Goal: Transaction & Acquisition: Download file/media

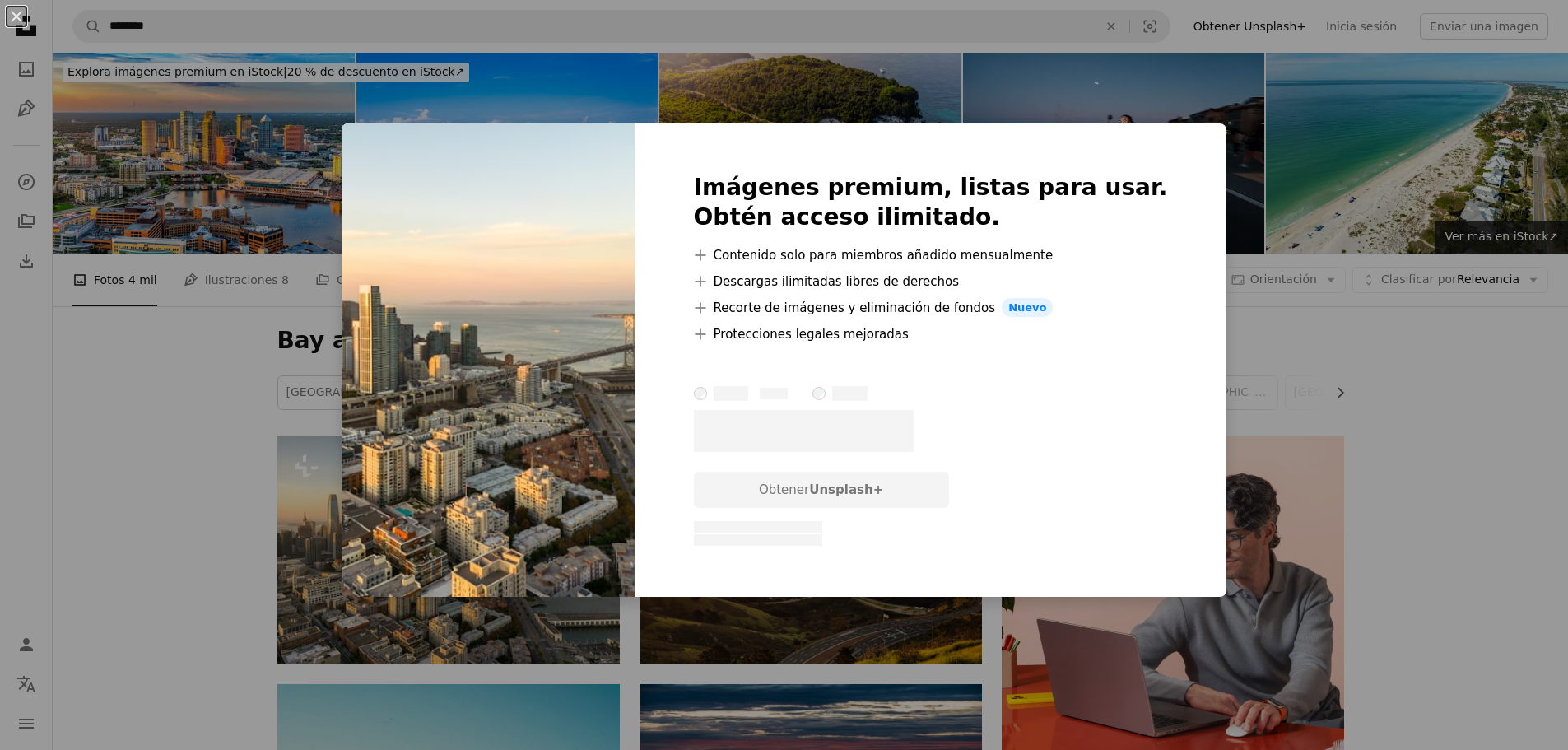
scroll to position [247, 0]
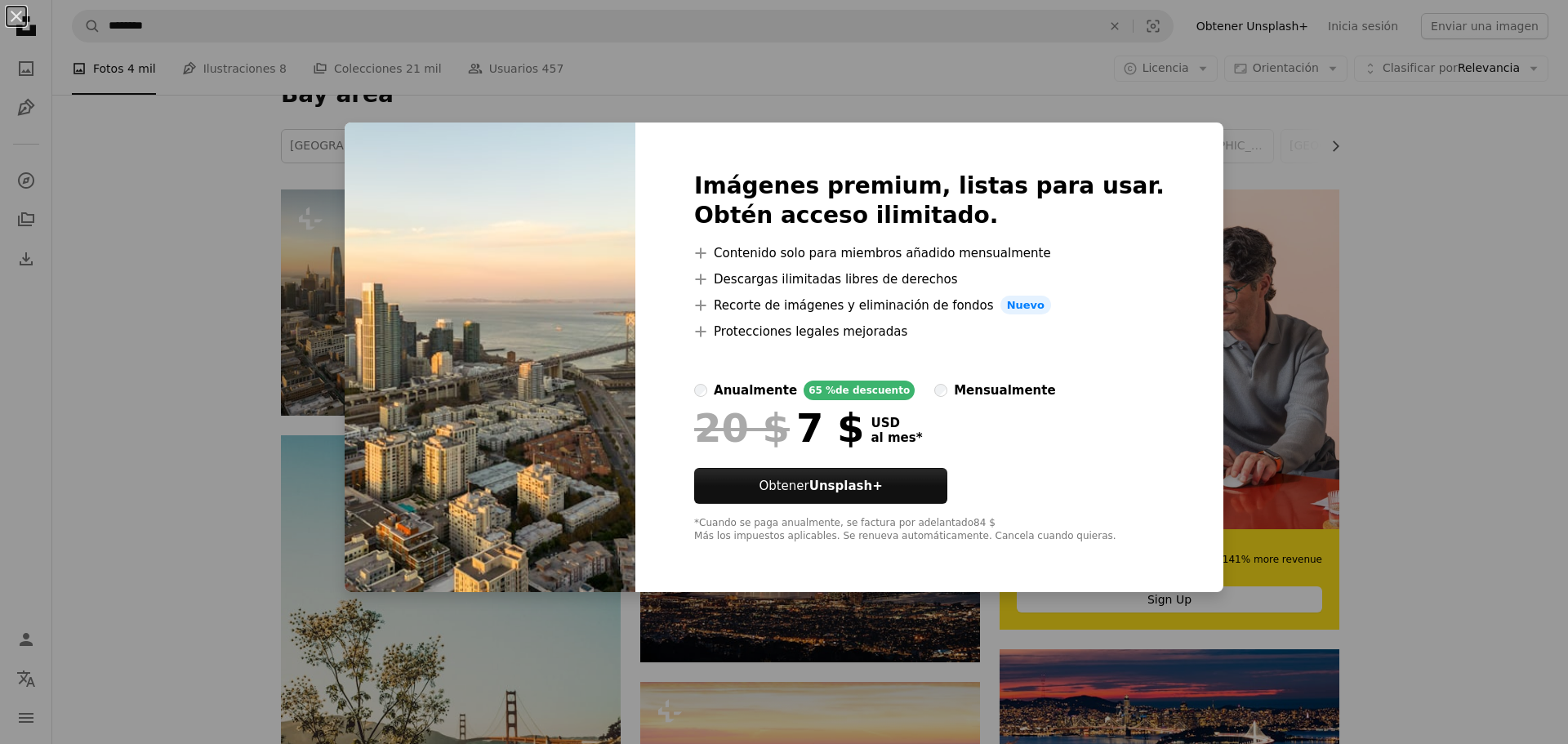
click at [1332, 346] on div "An X shape Imágenes premium, listas para usar. Obtén acceso ilimitado. A plus s…" at bounding box center [784, 372] width 1568 height 744
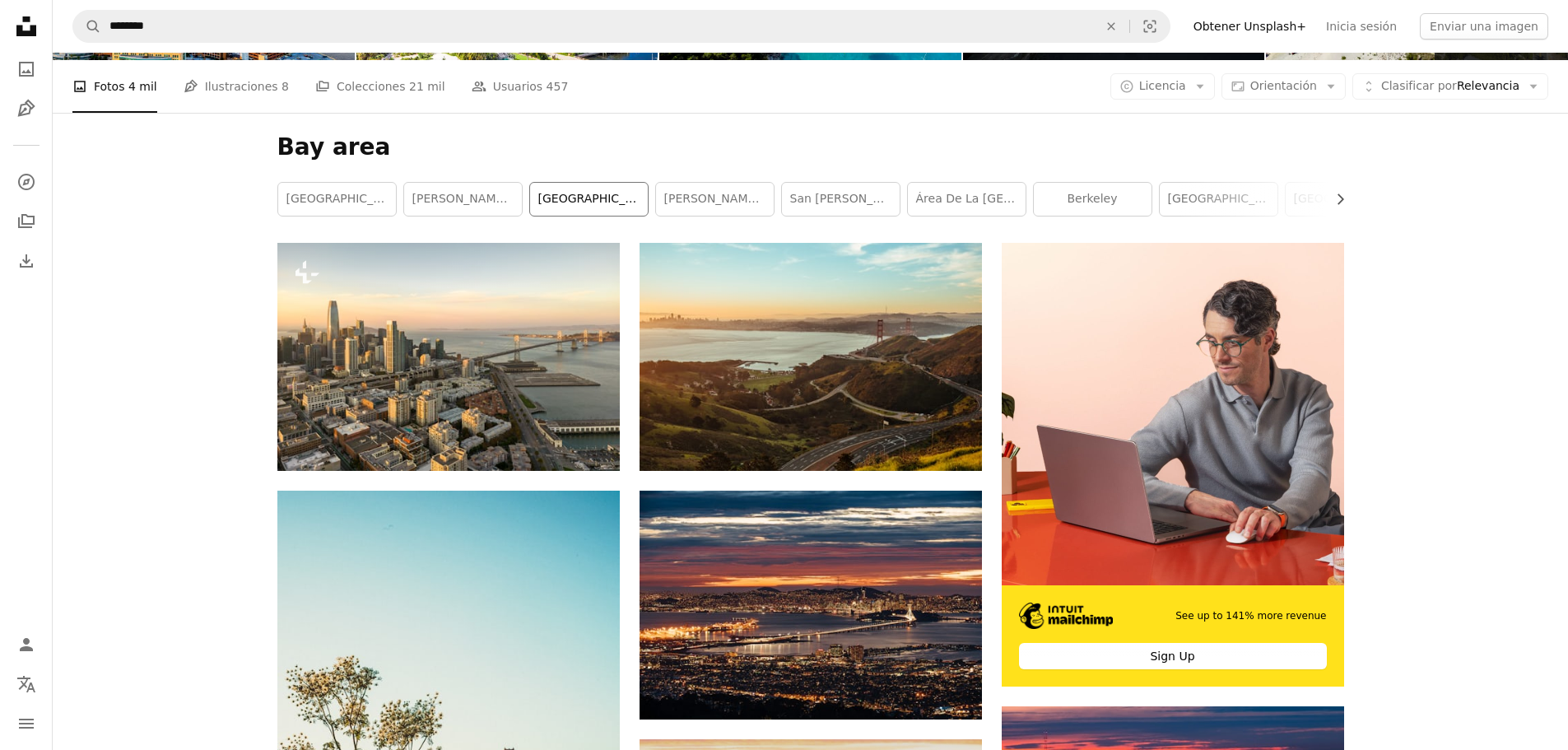
scroll to position [0, 0]
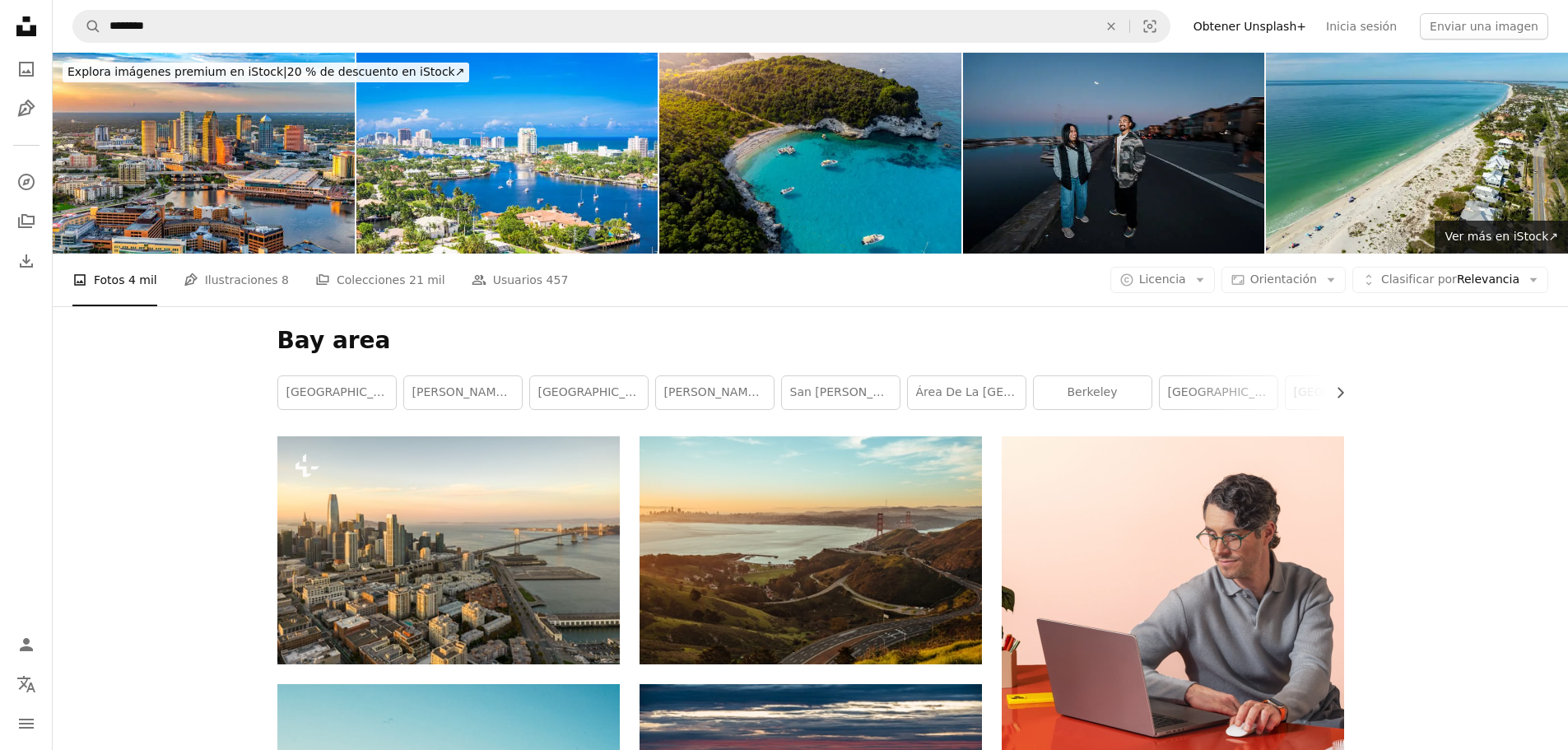
click at [1142, 132] on img at bounding box center [1114, 153] width 302 height 201
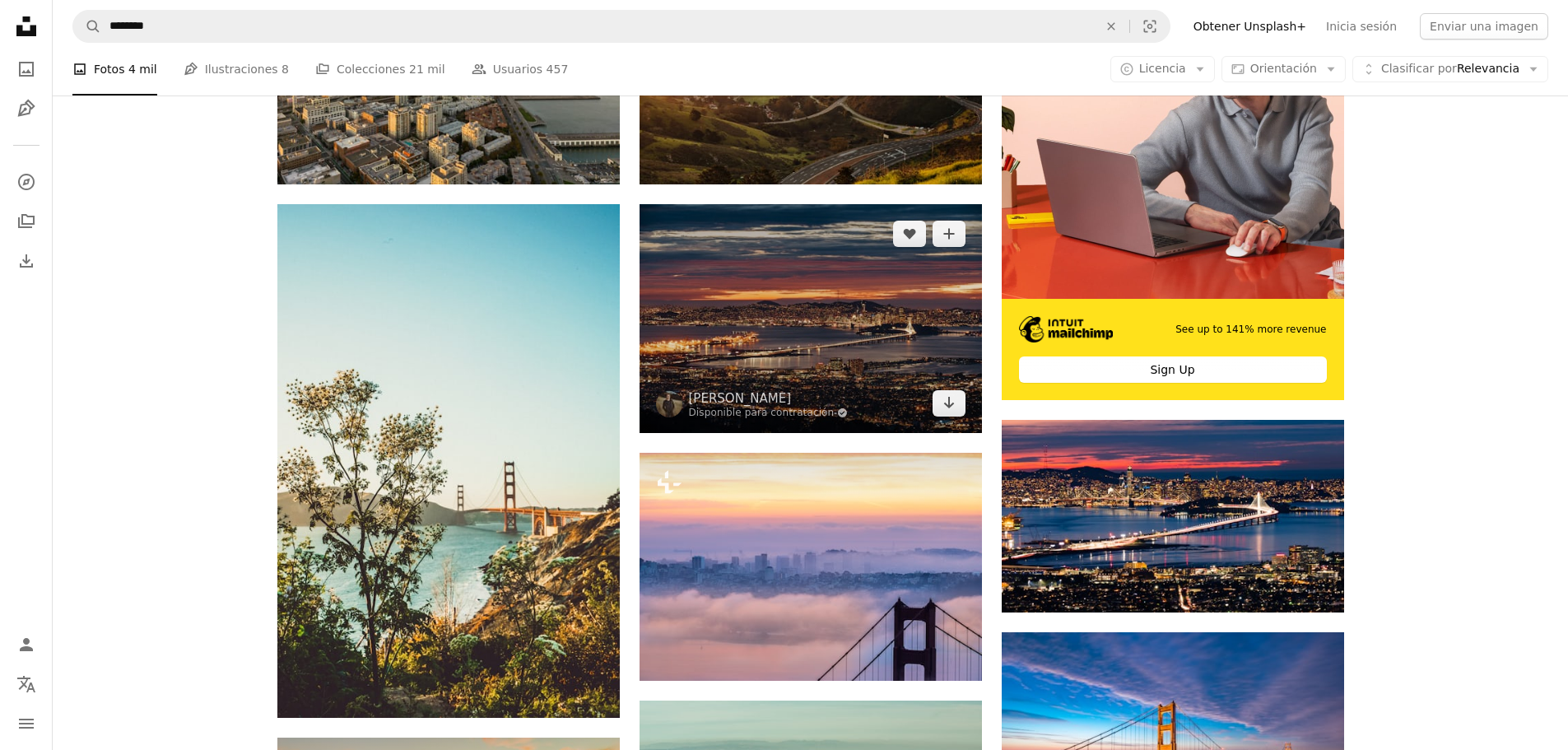
scroll to position [576, 0]
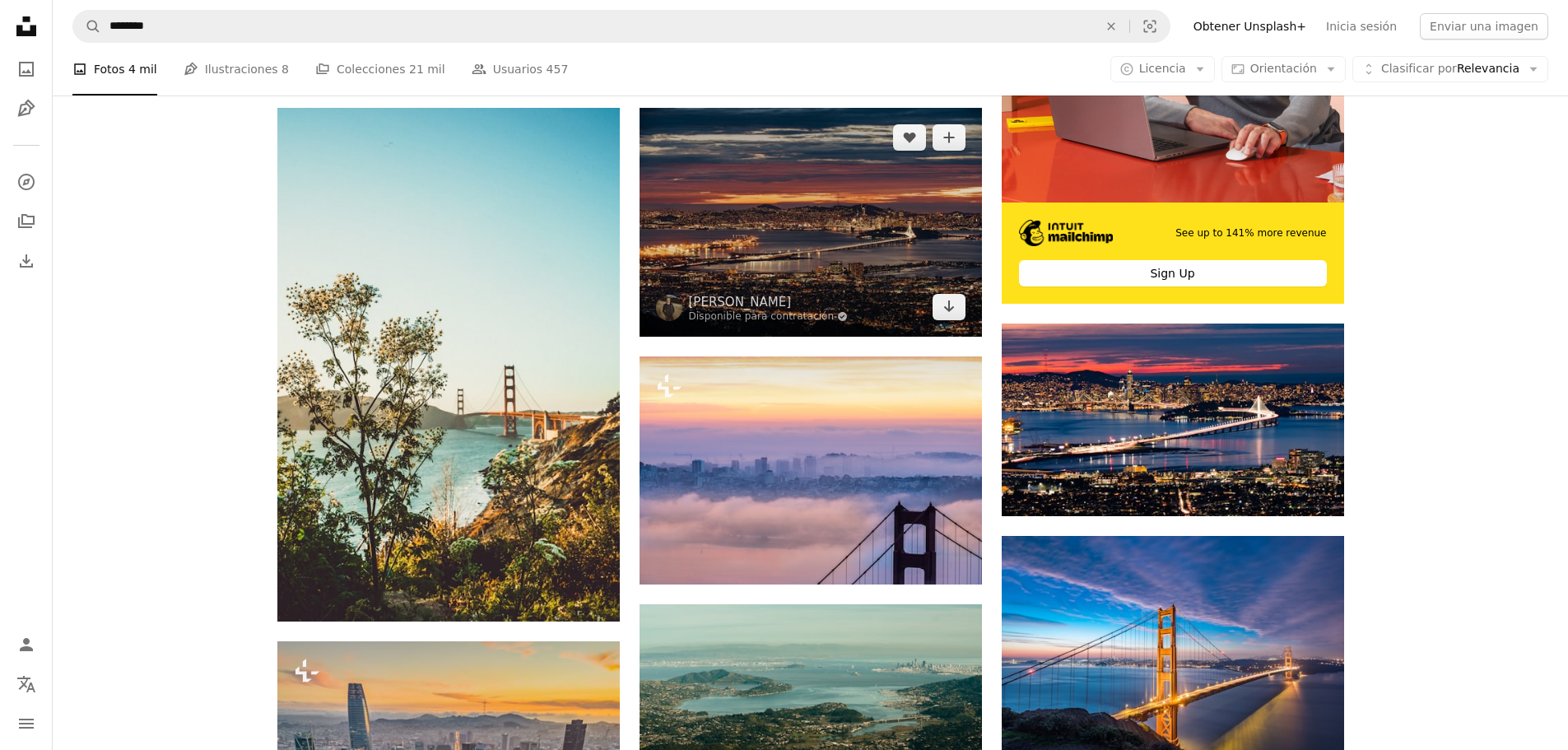
click at [827, 252] on img at bounding box center [810, 221] width 342 height 228
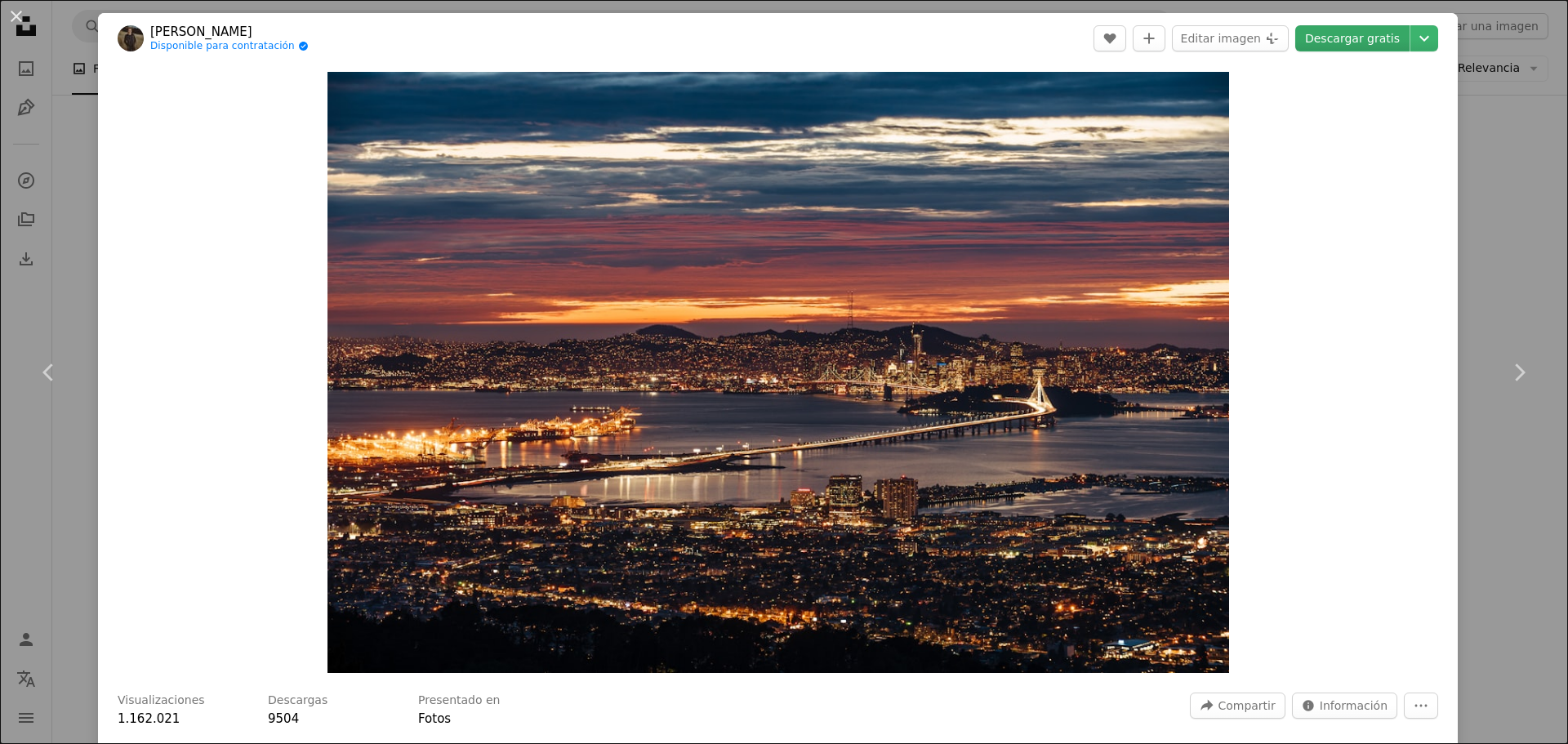
click at [1353, 33] on link "Descargar gratis" at bounding box center [1352, 38] width 114 height 26
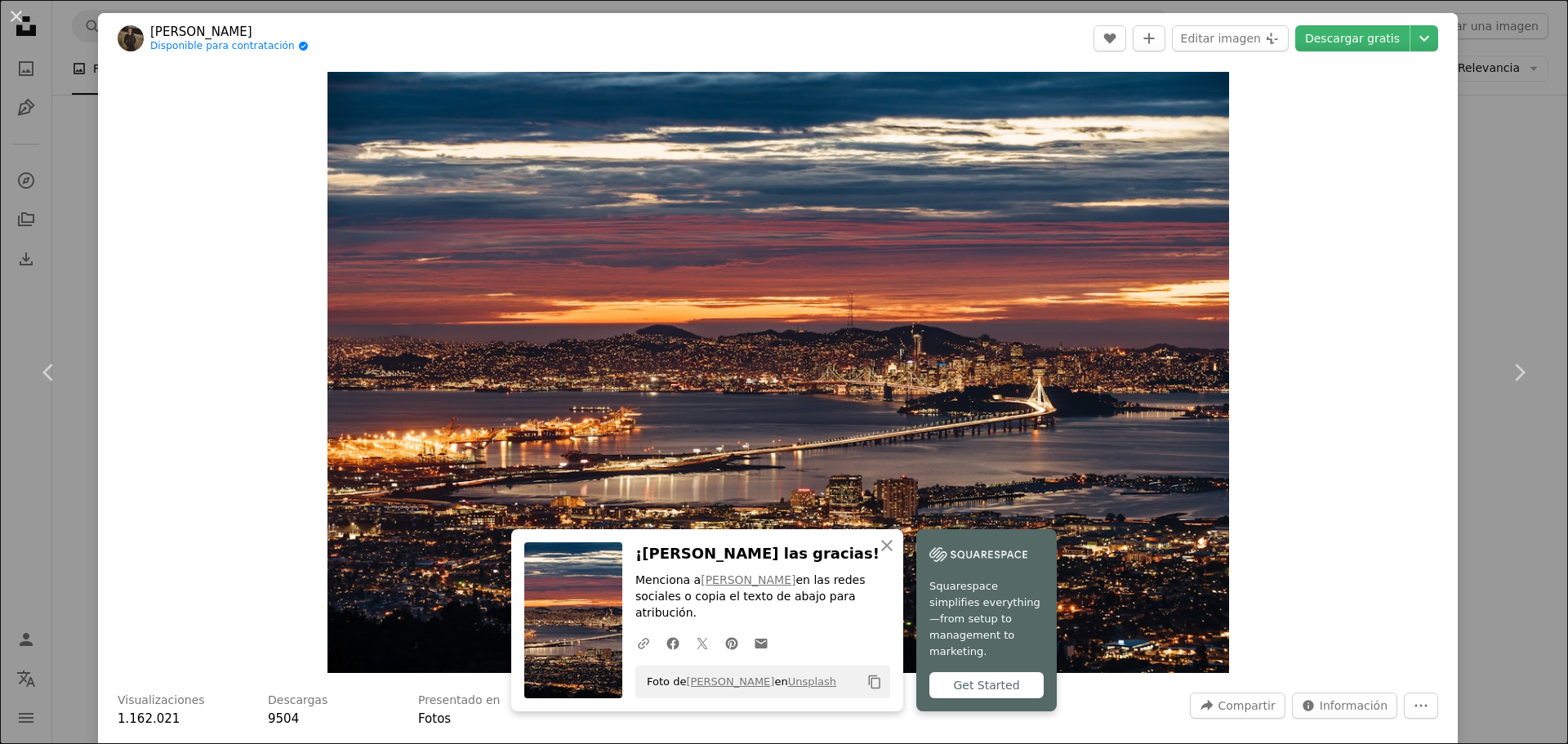
click at [1448, 338] on div "An X shape Chevron left Chevron right [PERSON_NAME] Disponible para contratació…" at bounding box center [784, 372] width 1568 height 744
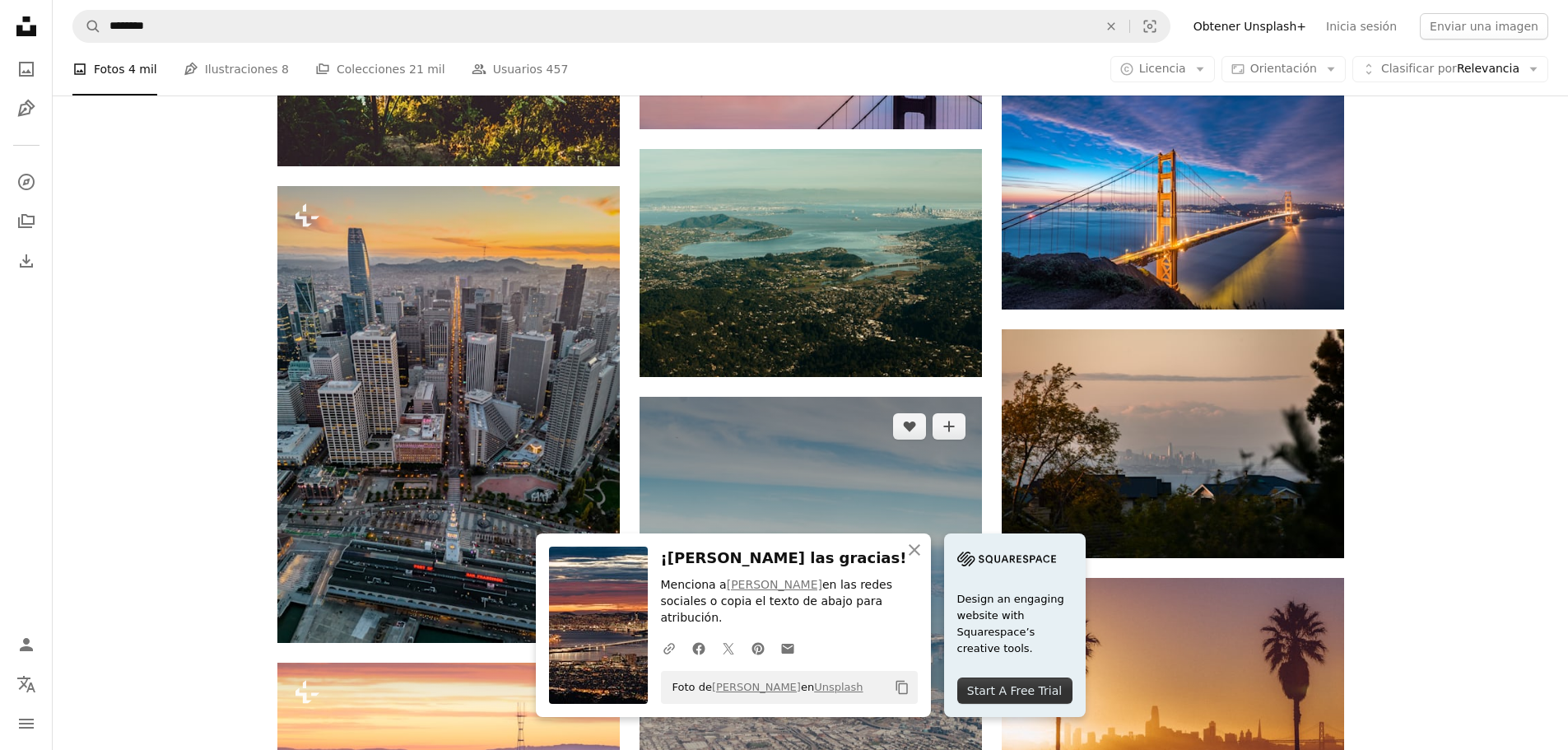
scroll to position [741, 0]
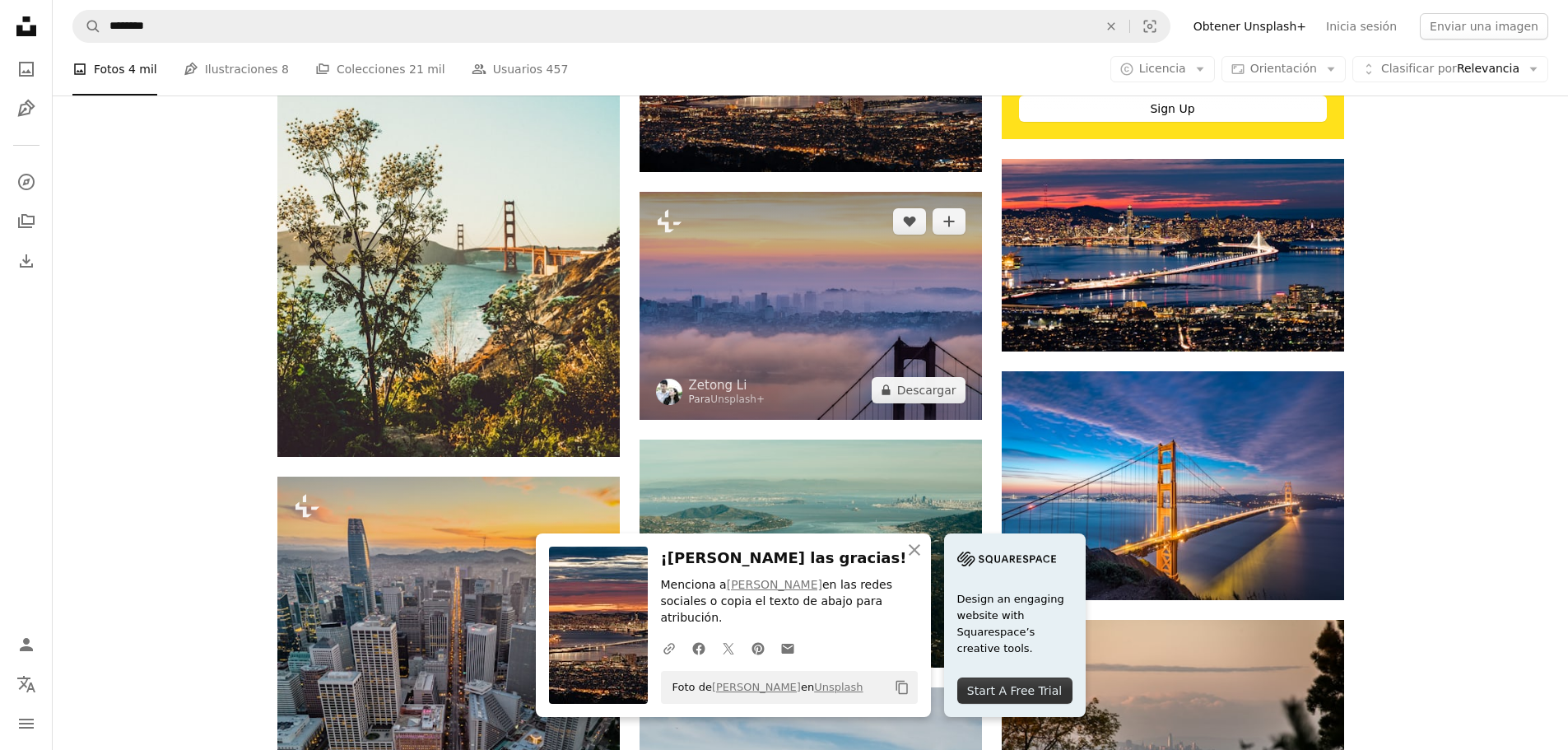
click at [798, 311] on img at bounding box center [810, 306] width 342 height 228
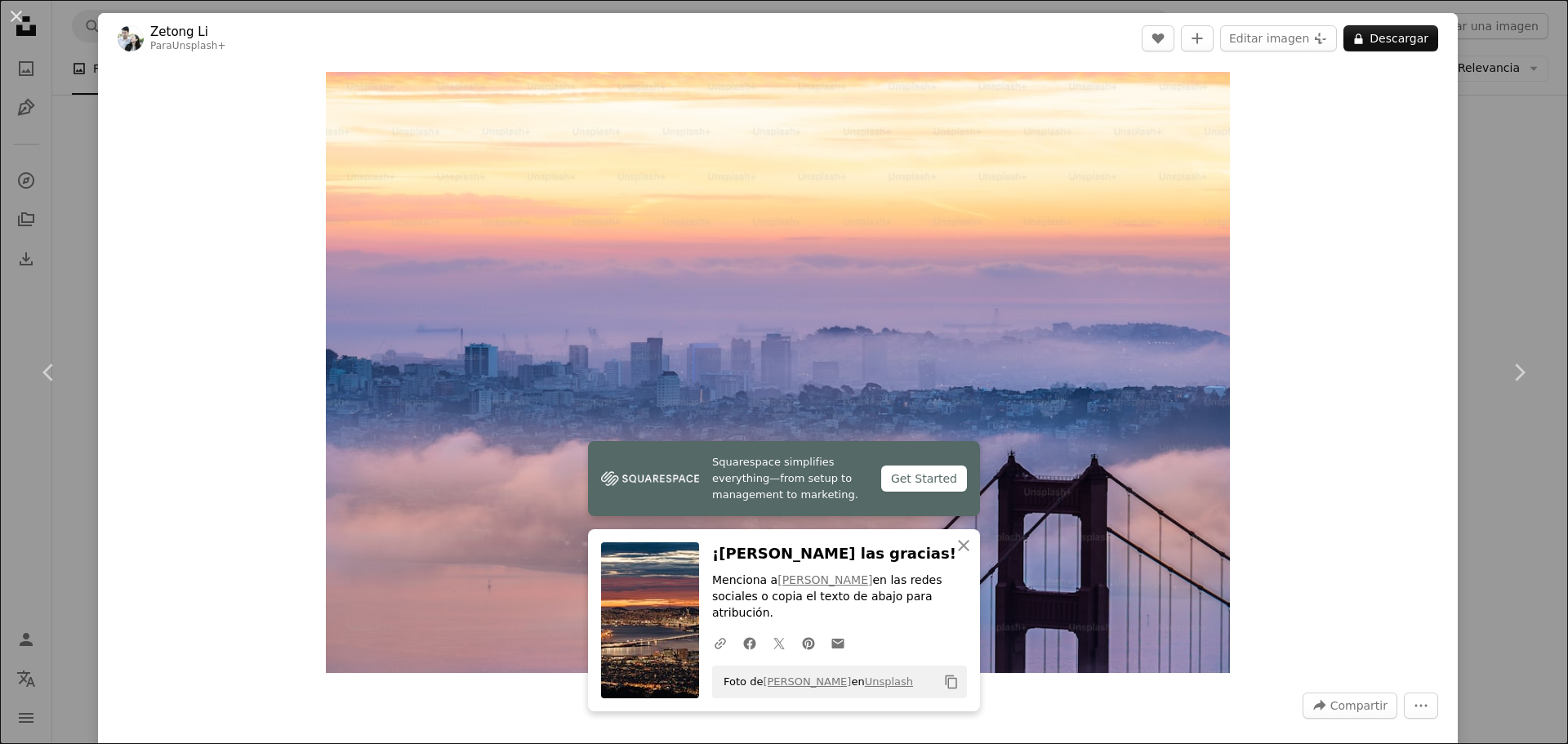
click at [1524, 218] on div "An X shape Chevron left Chevron right Zetong Li Para Unsplash+ A heart A plus s…" at bounding box center [784, 372] width 1568 height 744
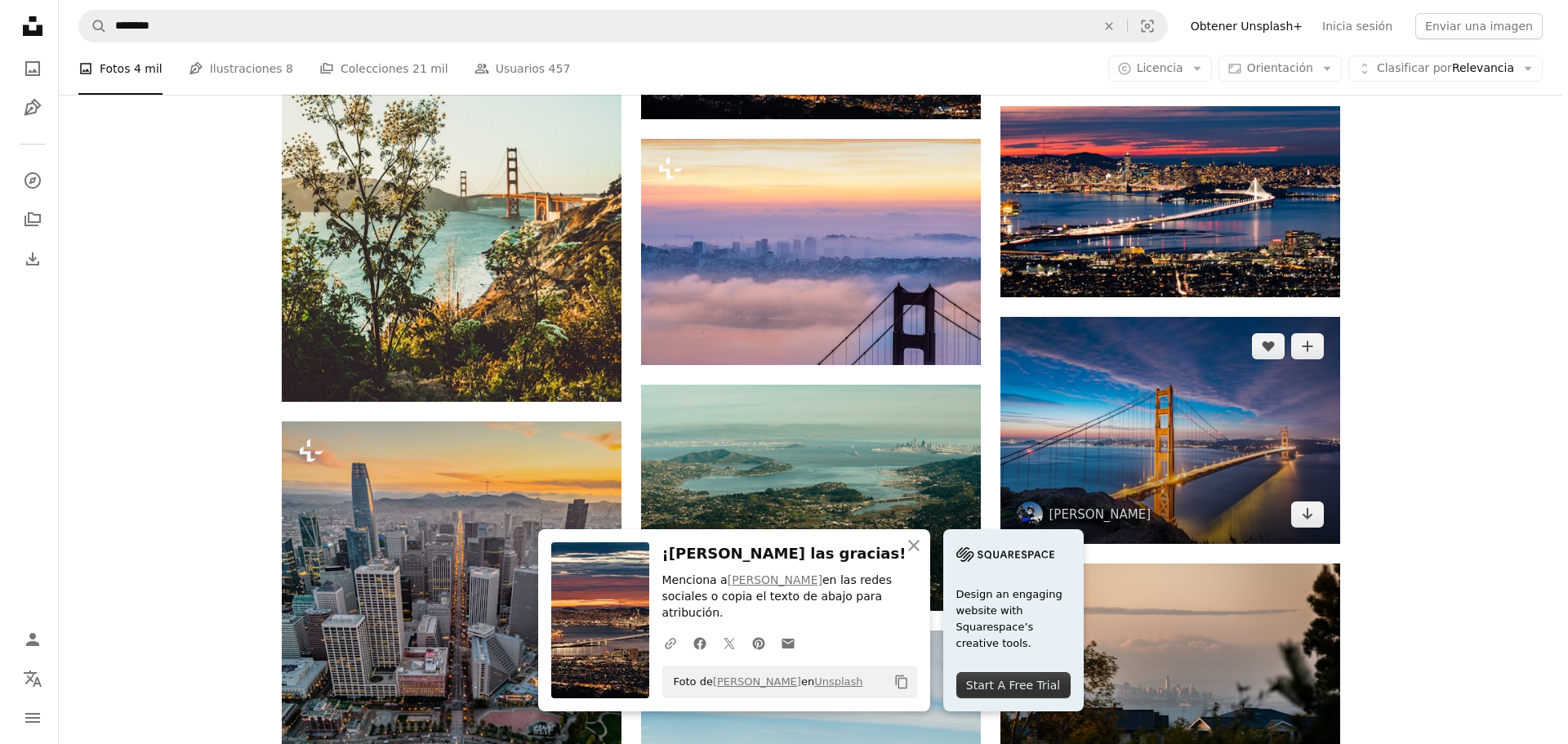
scroll to position [1061, 0]
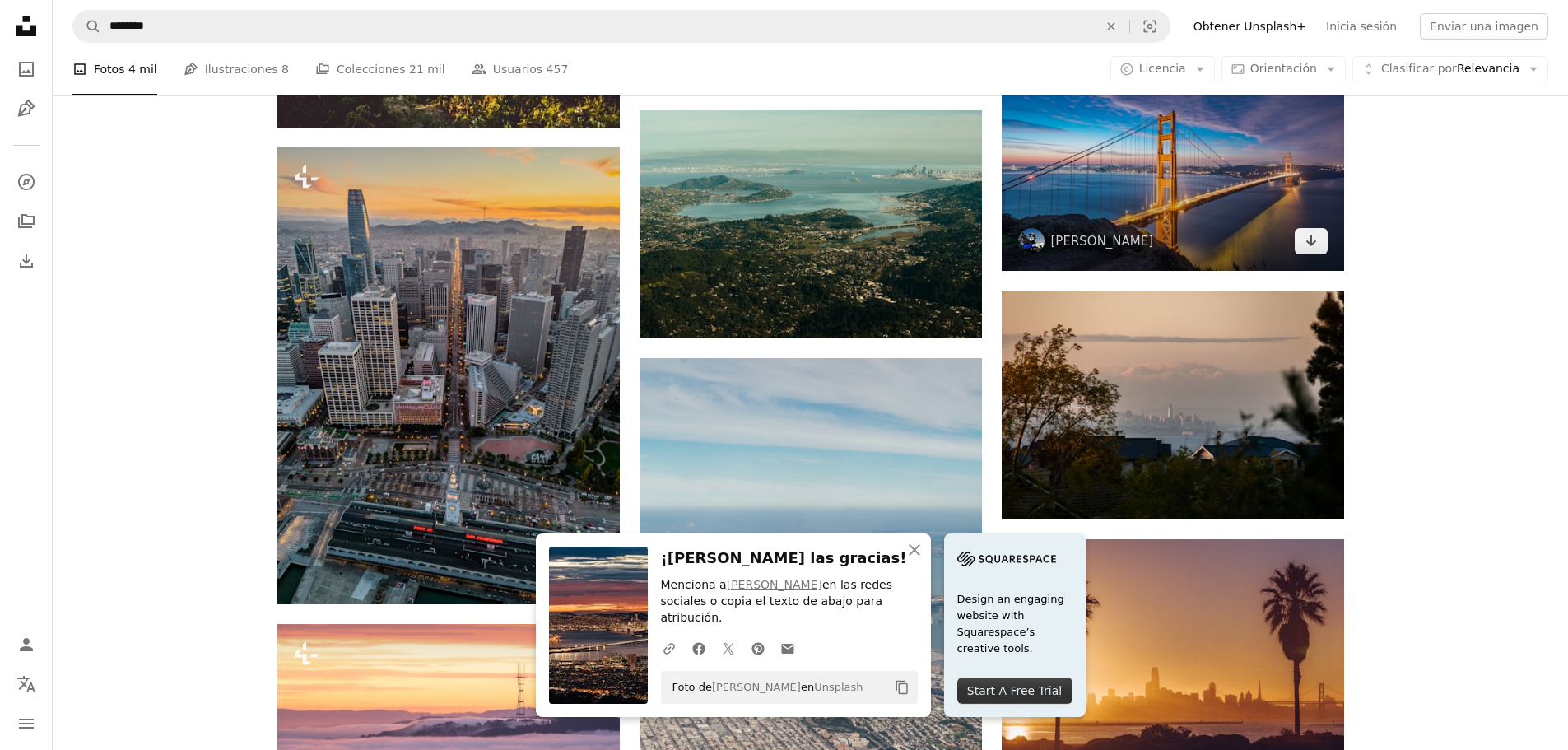
click at [1224, 196] on img at bounding box center [1172, 157] width 342 height 229
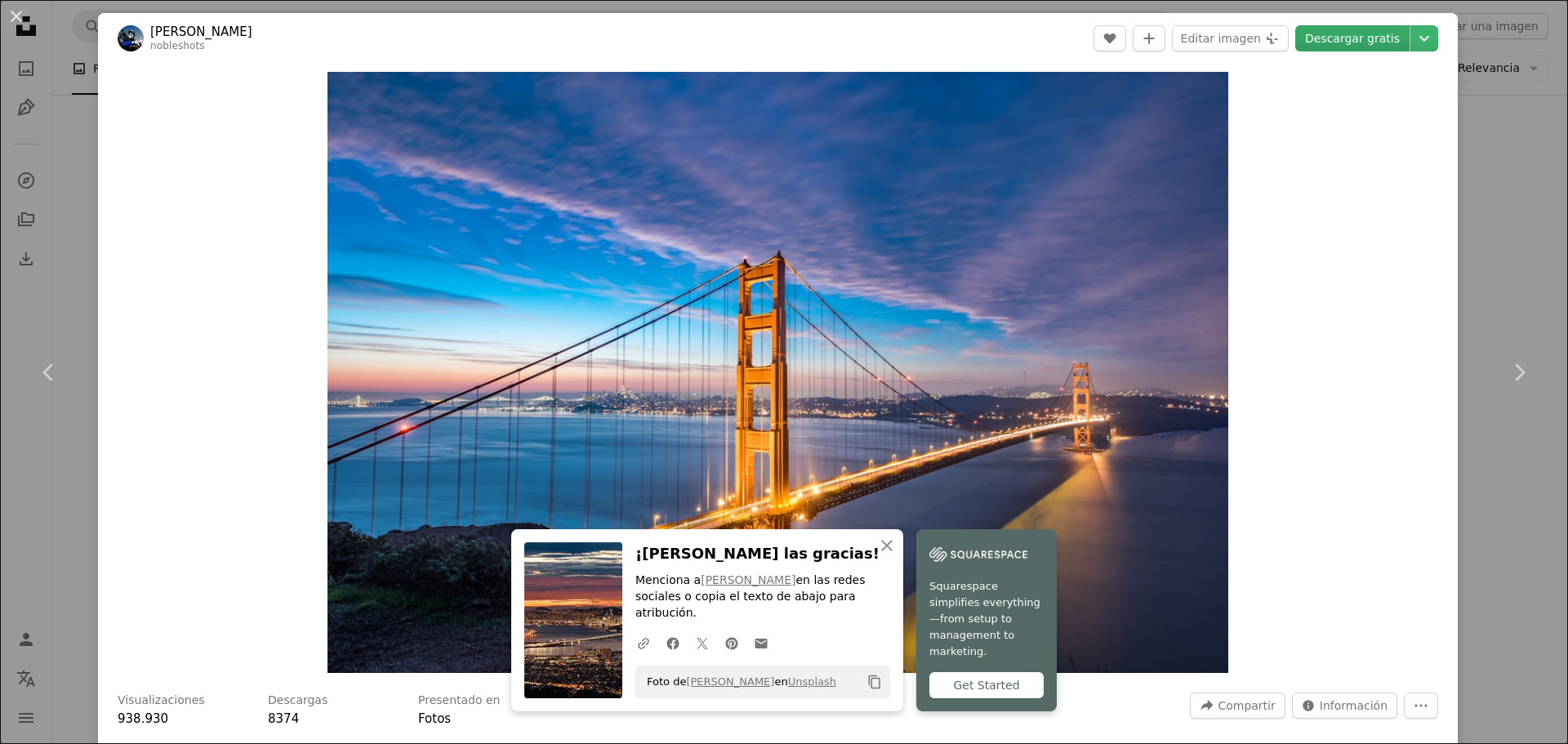
click at [1354, 33] on link "Descargar gratis" at bounding box center [1352, 38] width 114 height 26
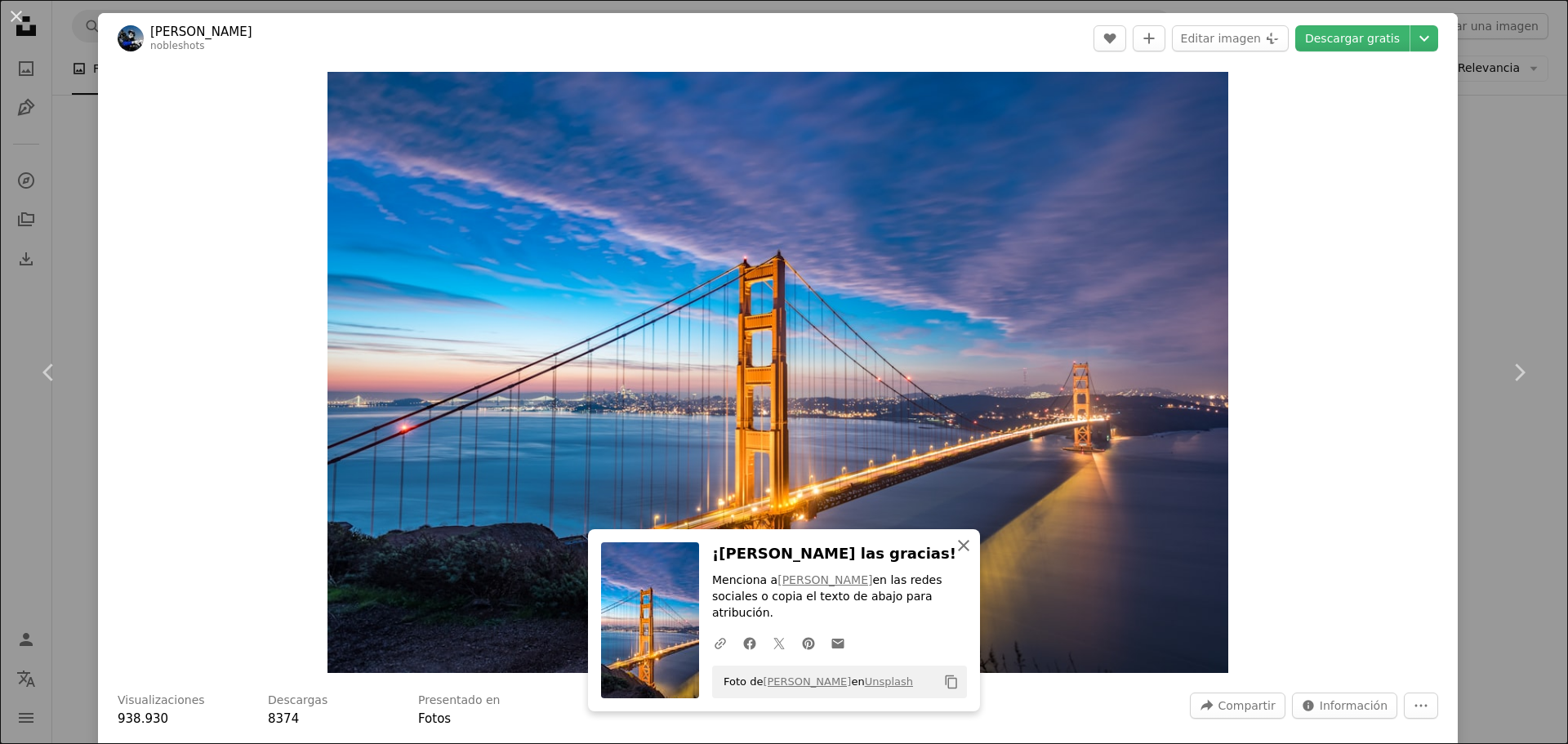
click at [959, 555] on icon "An X shape" at bounding box center [963, 545] width 20 height 20
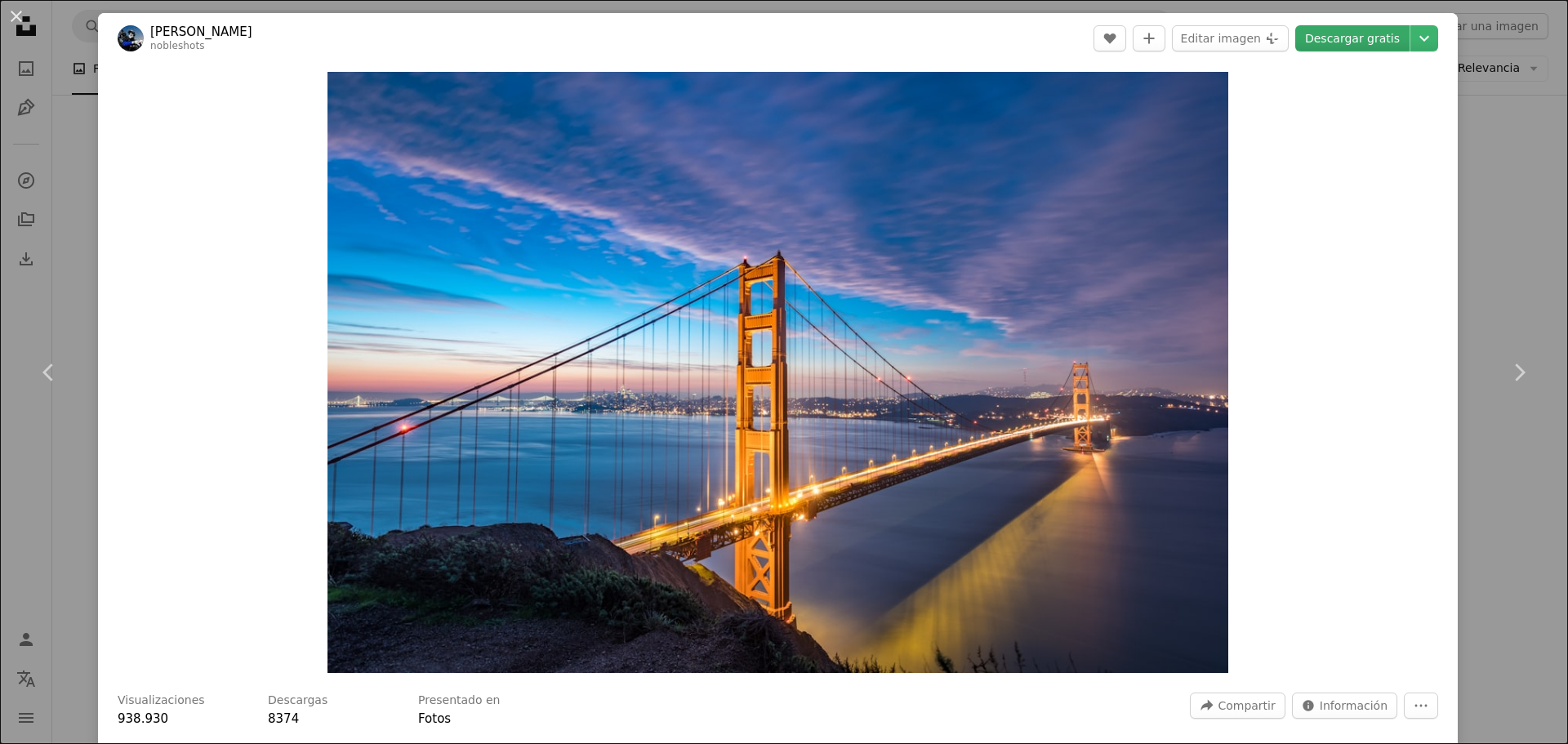
click at [1324, 37] on link "Descargar gratis" at bounding box center [1352, 38] width 114 height 26
